Goal: Task Accomplishment & Management: Use online tool/utility

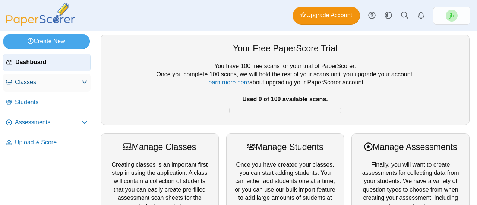
click at [49, 81] on span "Classes" at bounding box center [48, 82] width 67 height 8
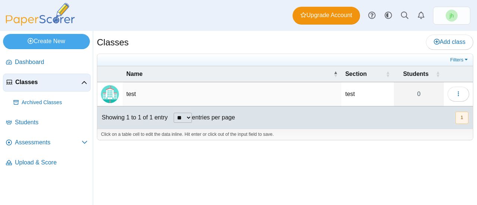
click at [135, 89] on td "test" at bounding box center [232, 94] width 219 height 24
click at [43, 145] on span "Assessments" at bounding box center [48, 143] width 67 height 8
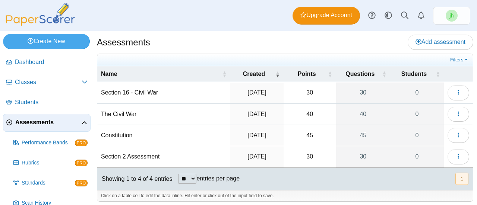
click at [127, 152] on td "Section 2 Assessment" at bounding box center [163, 156] width 133 height 21
click at [455, 153] on icon "button" at bounding box center [458, 156] width 6 height 6
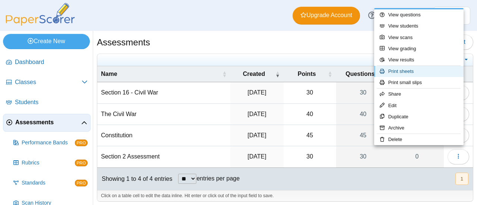
click at [434, 70] on link "Print sheets" at bounding box center [418, 71] width 89 height 11
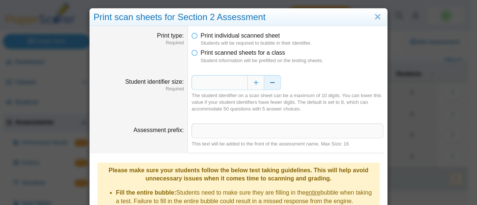
click at [270, 82] on button "Decrease" at bounding box center [272, 82] width 17 height 15
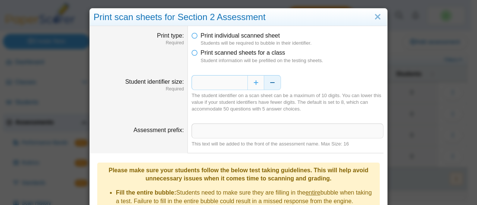
click at [271, 84] on button "Decrease" at bounding box center [272, 82] width 17 height 15
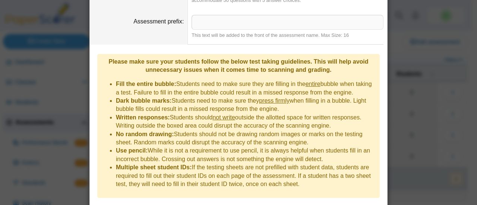
scroll to position [112, 0]
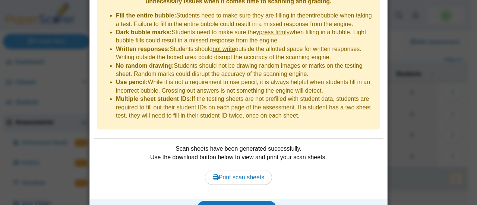
scroll to position [181, 0]
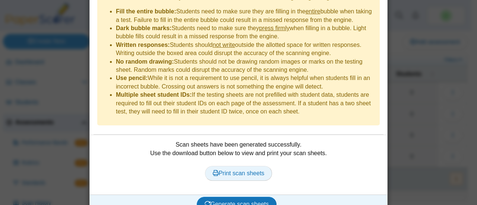
click at [244, 170] on span "Print scan sheets" at bounding box center [239, 173] width 52 height 6
